Goal: Subscribe to service/newsletter: Subscribe to service/newsletter

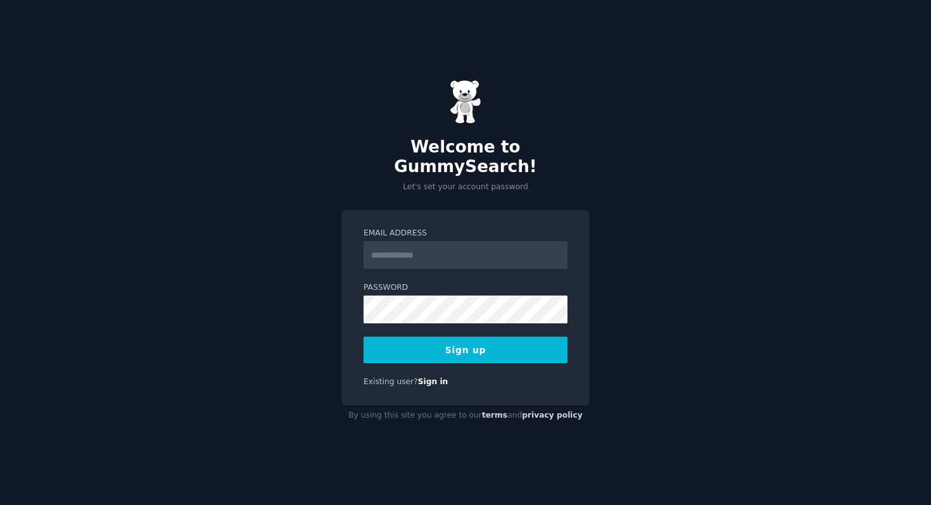
click at [404, 243] on input "Email Address" at bounding box center [465, 255] width 204 height 28
type input "**********"
click at [451, 337] on button "Sign up" at bounding box center [465, 350] width 204 height 27
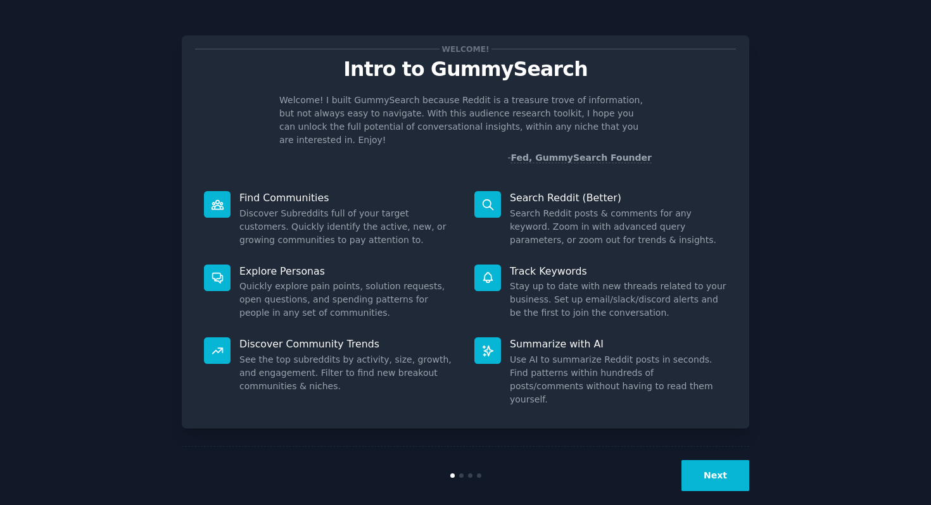
click at [717, 460] on button "Next" at bounding box center [715, 475] width 68 height 31
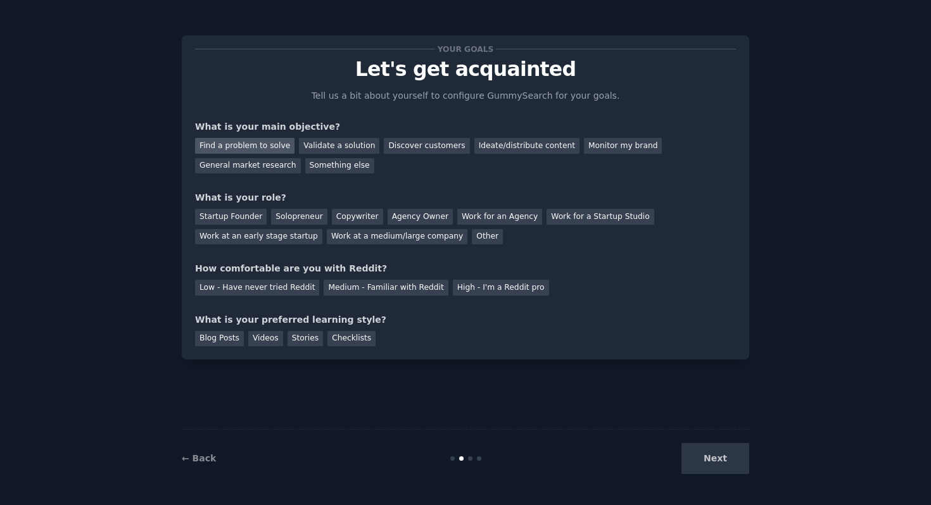
click at [244, 141] on div "Find a problem to solve" at bounding box center [244, 146] width 99 height 16
click at [316, 142] on div "Validate a solution" at bounding box center [339, 146] width 80 height 16
click at [270, 147] on div "Find a problem to solve" at bounding box center [244, 146] width 99 height 16
click at [295, 217] on div "Solopreneur" at bounding box center [299, 217] width 56 height 16
click at [339, 220] on div "Copywriter" at bounding box center [357, 217] width 51 height 16
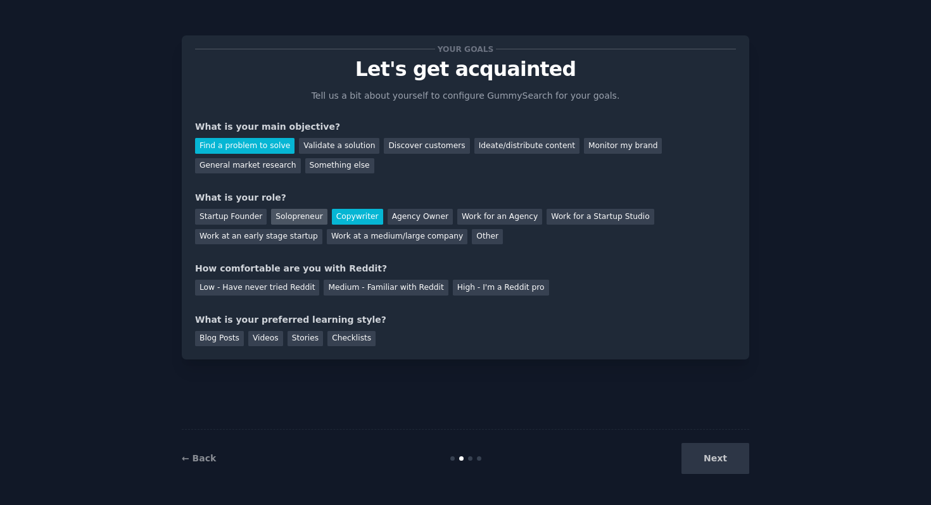
click at [308, 216] on div "Solopreneur" at bounding box center [299, 217] width 56 height 16
click at [412, 291] on div "Medium - Familiar with Reddit" at bounding box center [386, 288] width 124 height 16
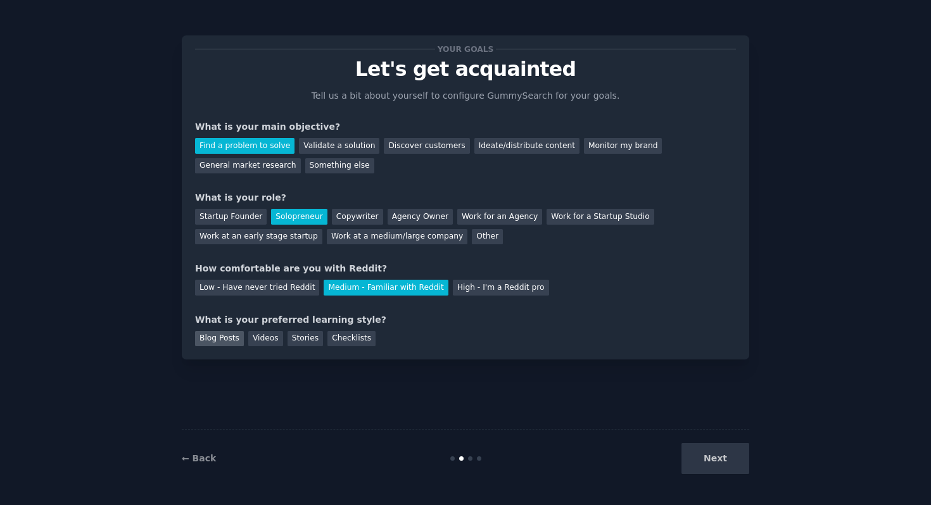
click at [231, 339] on div "Blog Posts" at bounding box center [219, 339] width 49 height 16
click at [715, 455] on button "Next" at bounding box center [715, 458] width 68 height 31
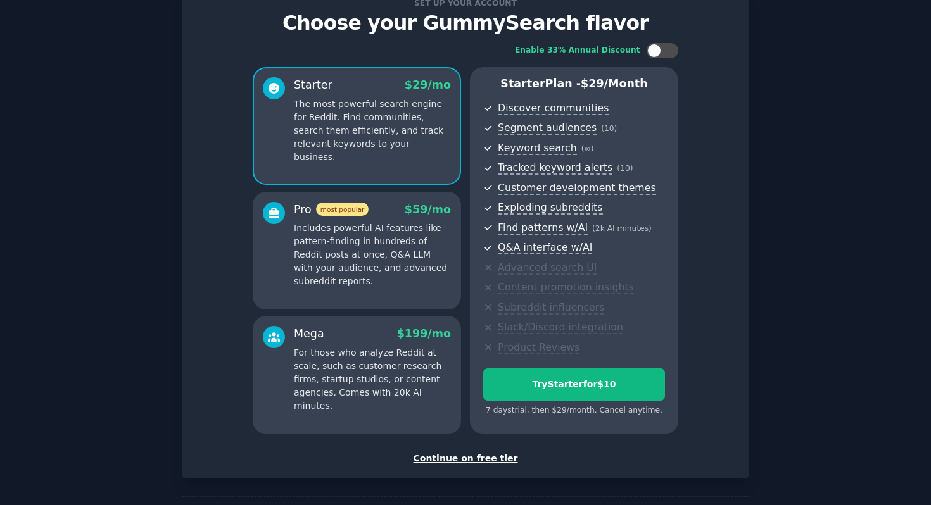
scroll to position [46, 0]
click at [474, 459] on div "Continue on free tier" at bounding box center [465, 459] width 541 height 13
